Goal: Transaction & Acquisition: Book appointment/travel/reservation

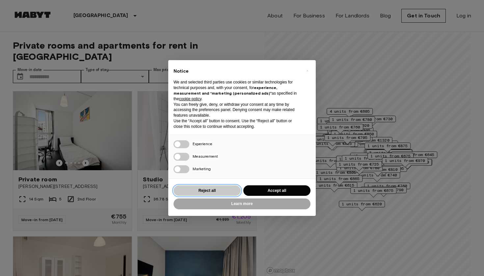
click at [211, 189] on button "Reject all" at bounding box center [206, 191] width 67 height 11
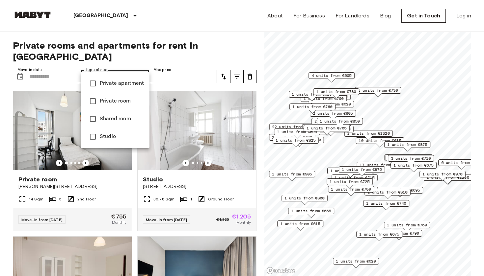
click at [111, 81] on span "Private apartment" at bounding box center [122, 84] width 44 height 8
type input "**********"
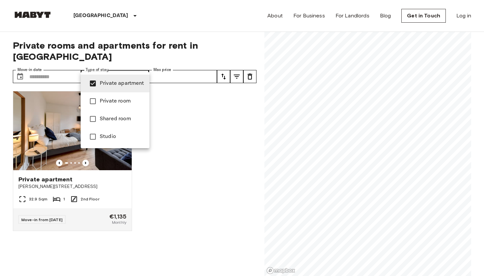
click at [181, 148] on div at bounding box center [242, 138] width 484 height 276
